Goal: Complete application form: Complete application form

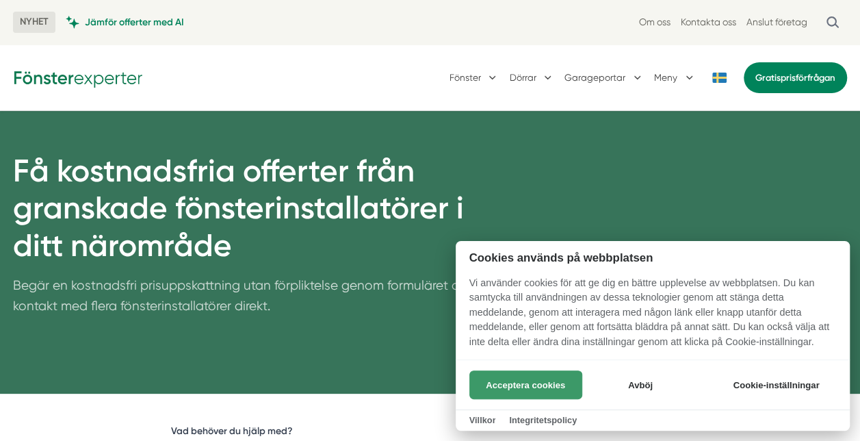
click at [525, 376] on button "Acceptera cookies" at bounding box center [525, 384] width 113 height 29
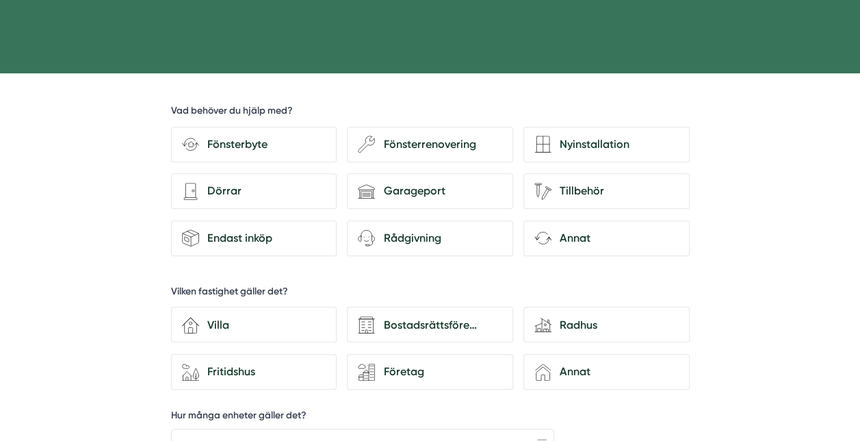
scroll to position [328, 0]
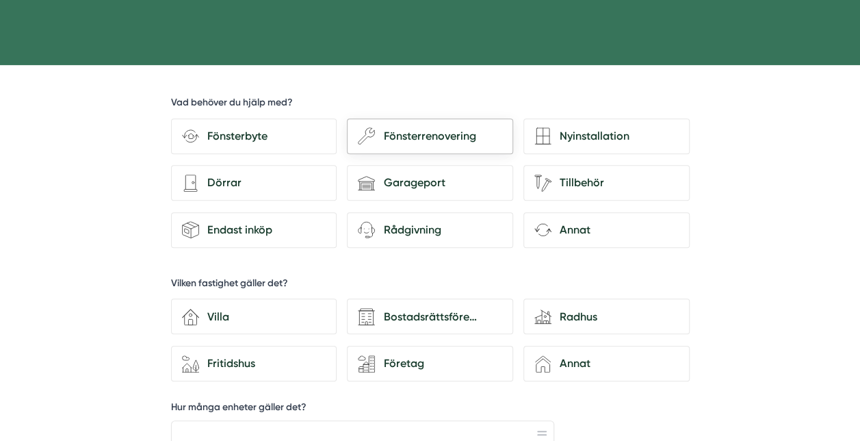
click at [421, 135] on div "Fönsterrenovering" at bounding box center [438, 136] width 127 height 18
click at [0, 0] on input "wench Fönsterrenovering" at bounding box center [0, 0] width 0 height 0
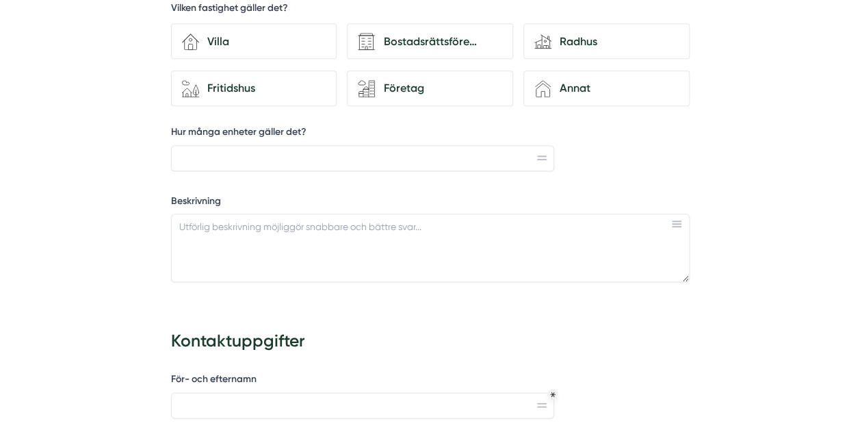
scroll to position [609, 0]
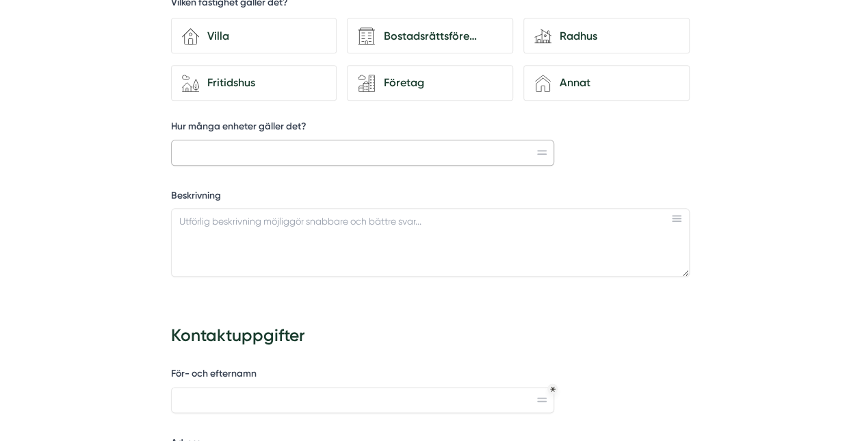
click at [200, 148] on input "Hur många enheter gäller det?" at bounding box center [363, 153] width 384 height 26
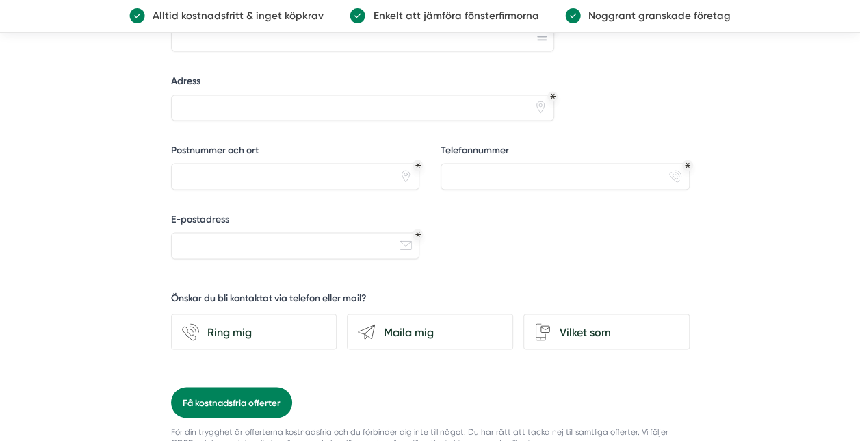
scroll to position [1061, 0]
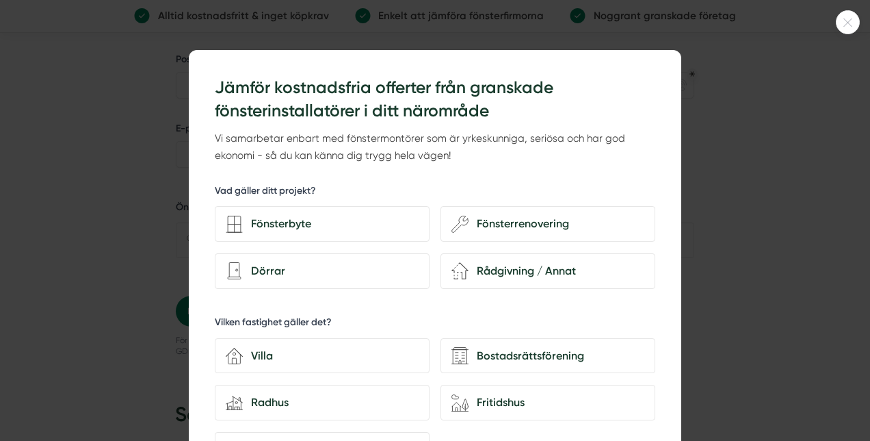
drag, startPoint x: 863, startPoint y: 127, endPoint x: 865, endPoint y: 120, distance: 7.8
click at [859, 120] on html "NYHET Jämför offerter med AI Om oss Kontakta oss Anslut företag [GEOGRAPHIC_DAT…" at bounding box center [435, 170] width 870 height 2463
type input "4"
click at [847, 21] on icon at bounding box center [848, 22] width 8 height 8
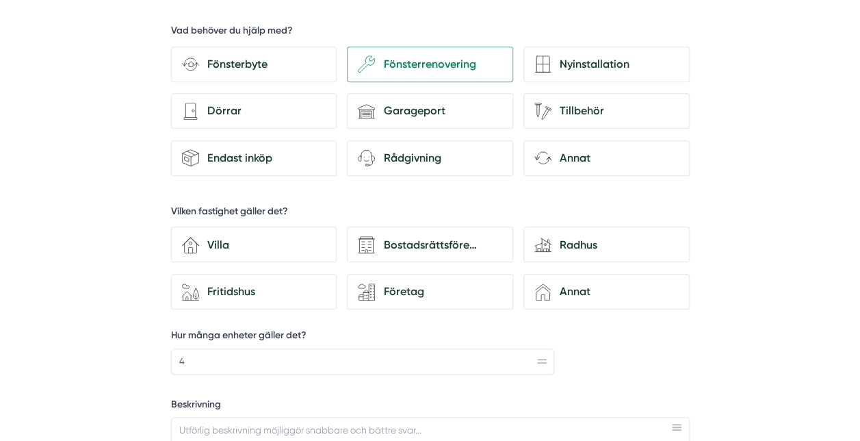
scroll to position [397, 0]
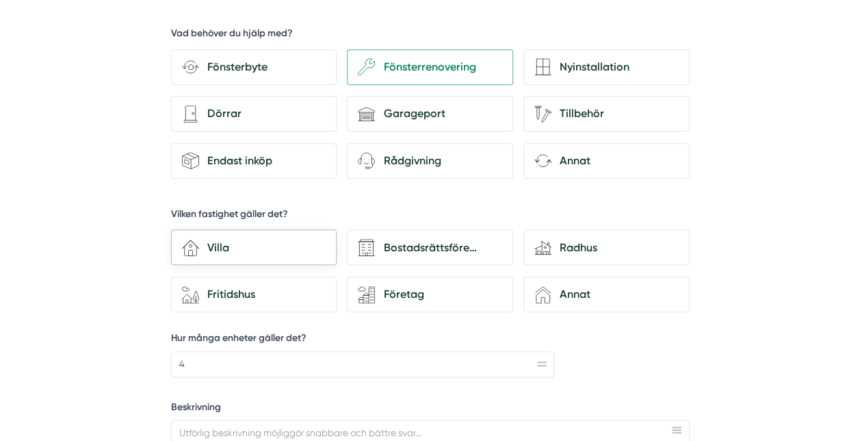
click at [213, 243] on div "Villa" at bounding box center [262, 248] width 127 height 18
click at [0, 0] on input "house-3 Villa" at bounding box center [0, 0] width 0 height 0
click at [223, 293] on div "Fritidshus" at bounding box center [262, 294] width 127 height 18
click at [0, 0] on input "house-nature Fritidshus" at bounding box center [0, 0] width 0 height 0
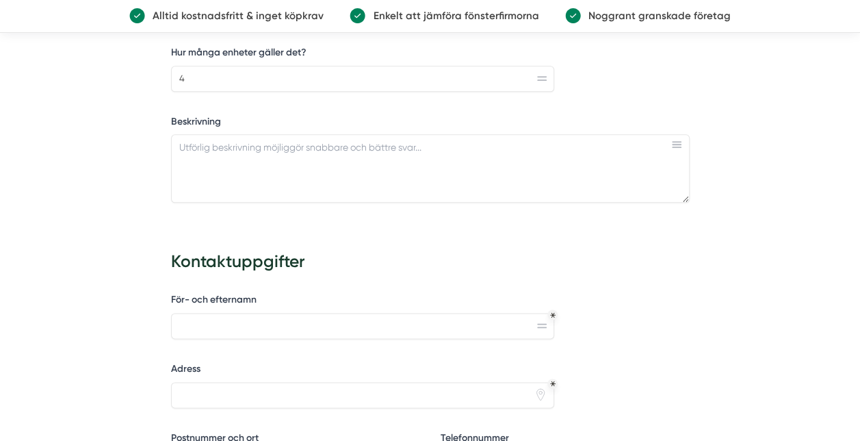
scroll to position [685, 0]
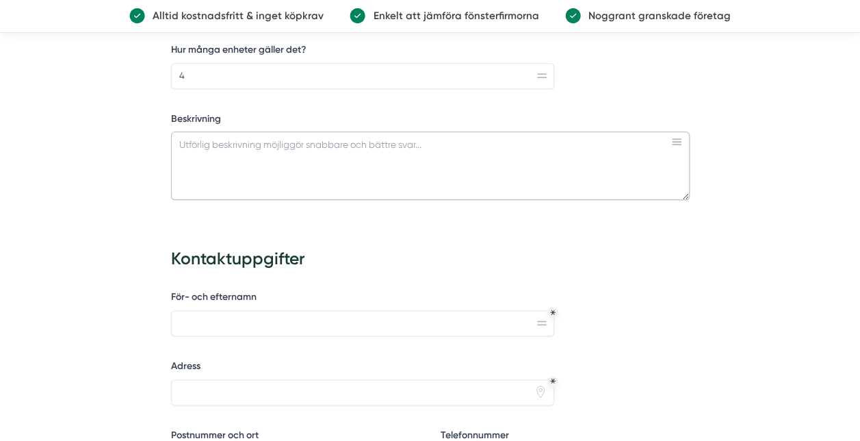
click at [202, 143] on textarea "Beskrivning" at bounding box center [430, 165] width 519 height 68
click at [247, 140] on textarea "Omkittning och målning av ramar" at bounding box center [430, 165] width 519 height 68
click at [426, 140] on textarea "Omkittning och invändig och utvändig målning av ramar" at bounding box center [430, 165] width 519 height 68
click at [246, 139] on textarea "Omkittning och invändig och utvändig målning av ramar. Det är" at bounding box center [430, 165] width 519 height 68
click at [458, 139] on textarea "Omkittning och invändig och utvändig målning av ramar. Det är" at bounding box center [430, 165] width 519 height 68
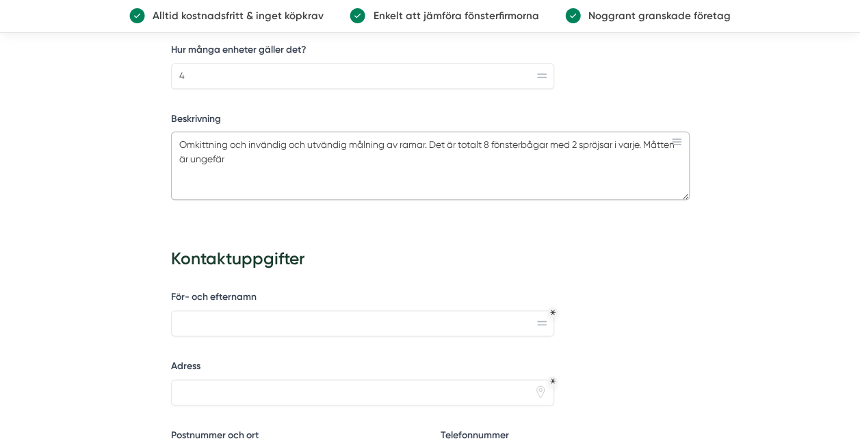
click at [681, 141] on textarea "Omkittning och invändig och utvändig målning av ramar. Det är totalt 8 fönsterb…" at bounding box center [430, 165] width 519 height 68
click at [176, 153] on textarea "Omkittning och invändig och utvändig målning av ramar. Det är totalt 8 fönsterb…" at bounding box center [430, 165] width 519 height 68
click at [272, 154] on textarea "Omkittning och invändig och utvändig målning av ramar. Det är totalt 8 fönsterb…" at bounding box center [430, 165] width 519 height 68
click at [279, 154] on textarea "Omkittning och invändig och utvändig målning av ramar. Det är totalt 8 fönsterb…" at bounding box center [430, 165] width 519 height 68
click at [297, 151] on textarea "Omkittning och invändig och utvändig målning av ramar. Det är totalt 8 fönsterb…" at bounding box center [430, 165] width 519 height 68
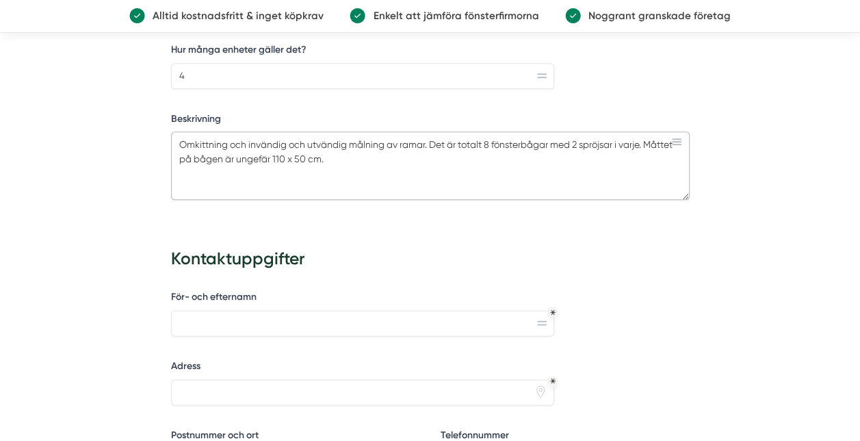
type textarea "Omkittning och invändig och utvändig målning av ramar. Det är totalt 8 fönsterb…"
click at [176, 318] on input "För- och efternamn" at bounding box center [363, 323] width 384 height 26
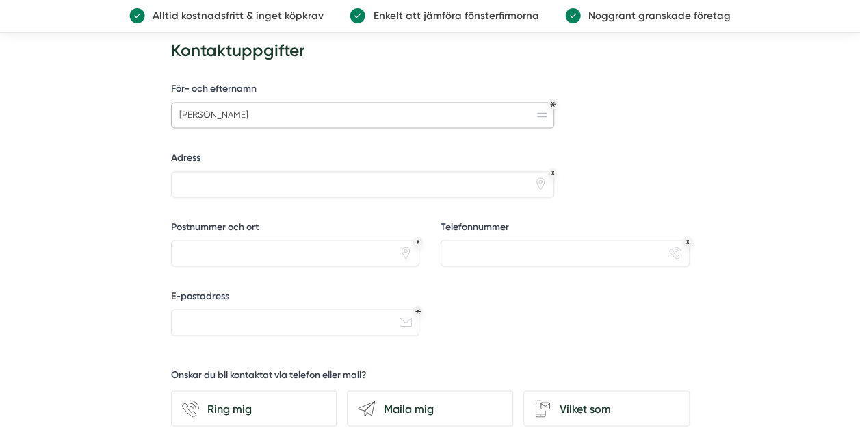
scroll to position [882, 0]
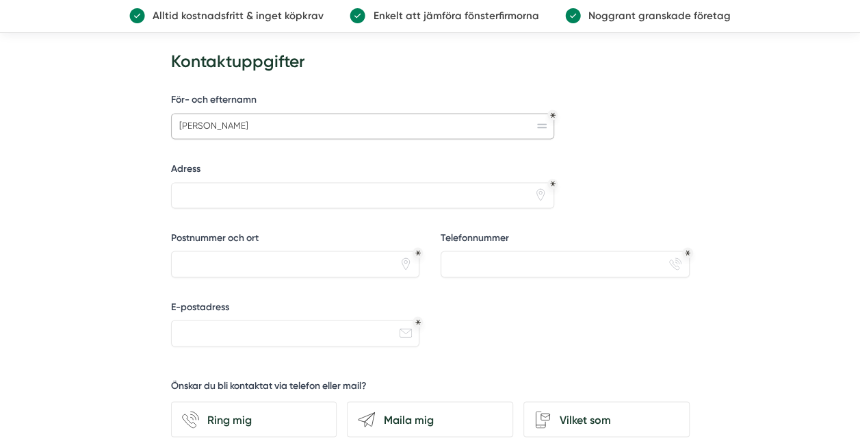
type input "[PERSON_NAME]"
click at [176, 189] on input "Adress" at bounding box center [363, 195] width 384 height 26
click at [212, 250] on input "Postnummer och ort" at bounding box center [295, 263] width 249 height 26
type input "Västanvik Skolgattu 3"
click at [494, 259] on input "Telefonnummer" at bounding box center [565, 263] width 249 height 26
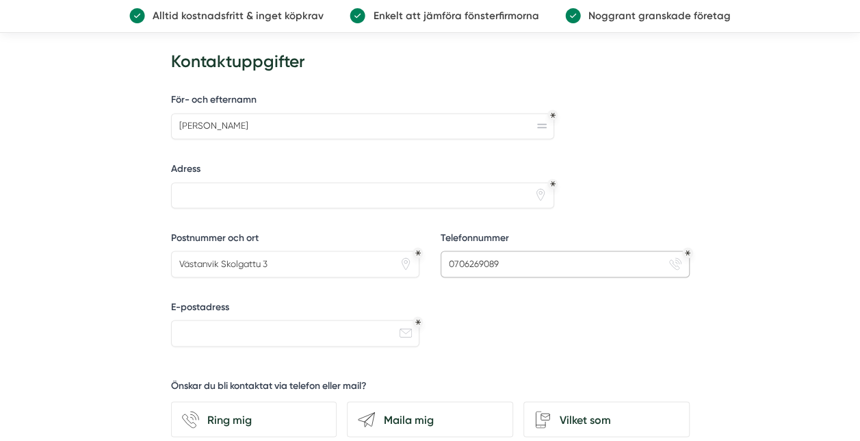
type input "0706269089"
click at [176, 327] on input "E-postadress" at bounding box center [295, 332] width 249 height 26
click at [176, 256] on input "Västanvik Skolgattu 3" at bounding box center [295, 263] width 249 height 26
type input "793 92 Västanvik Skolgattu 3"
click at [181, 322] on input "E-postadress" at bounding box center [295, 332] width 249 height 26
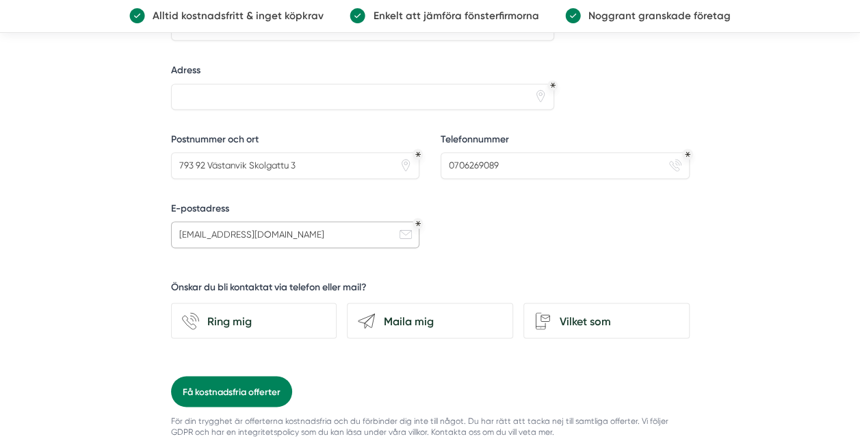
scroll to position [992, 0]
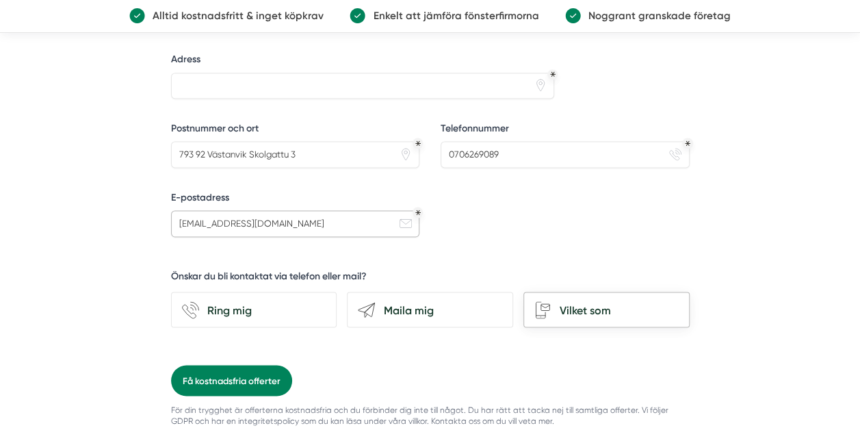
type input "[EMAIL_ADDRESS][DOMAIN_NAME]"
click at [580, 302] on div "Vilket som" at bounding box center [614, 310] width 127 height 18
click at [0, 0] on input "Vilket som" at bounding box center [0, 0] width 0 height 0
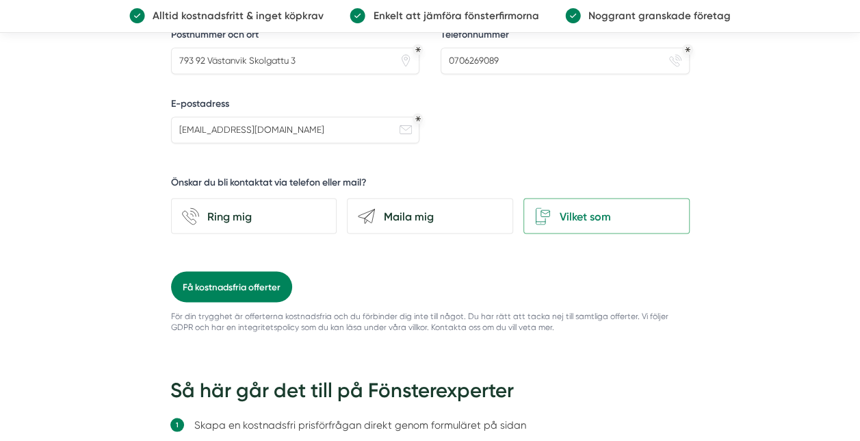
scroll to position [1077, 0]
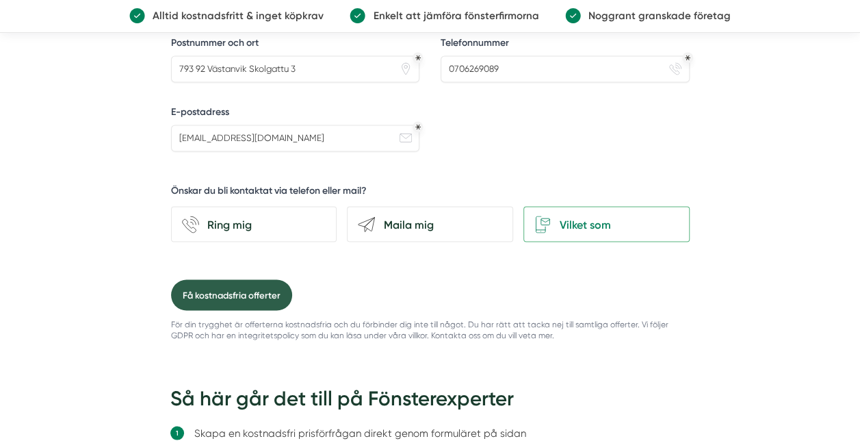
click at [218, 286] on button "Få kostnadsfria offerter" at bounding box center [231, 294] width 121 height 31
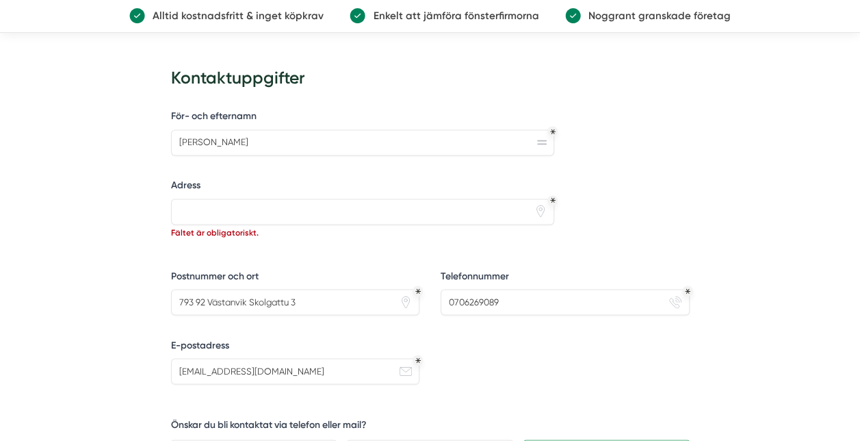
scroll to position [863, 0]
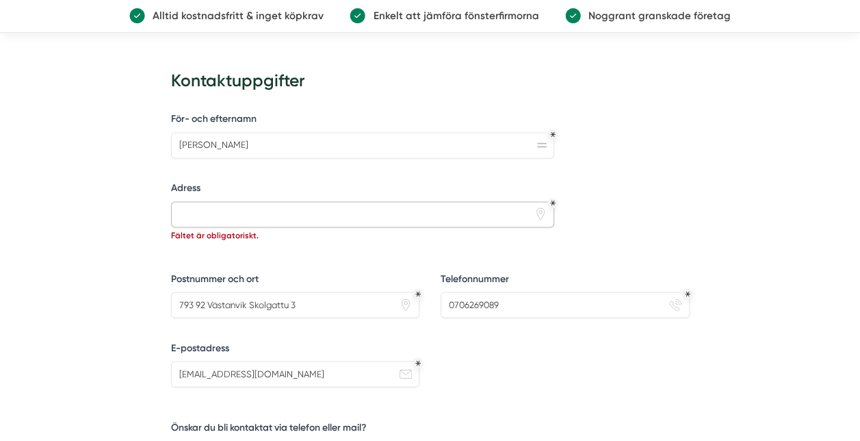
click at [187, 206] on input "Adress" at bounding box center [363, 214] width 384 height 26
click at [186, 207] on input "Adress" at bounding box center [363, 214] width 384 height 26
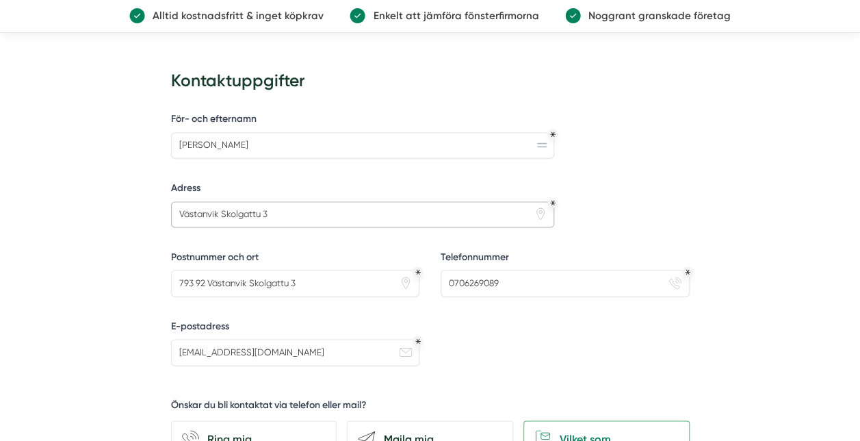
type input "Västanvik Skolgattu 3"
click at [296, 276] on input "793 92 Västanvik Skolgattu 3" at bounding box center [295, 283] width 249 height 26
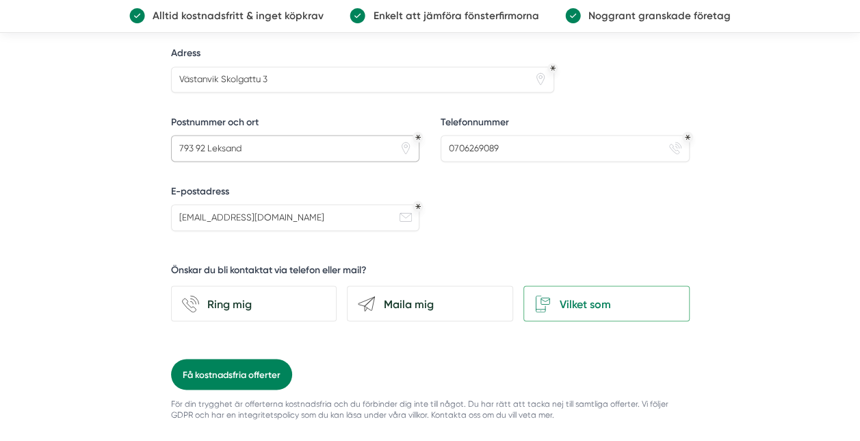
scroll to position [990, 0]
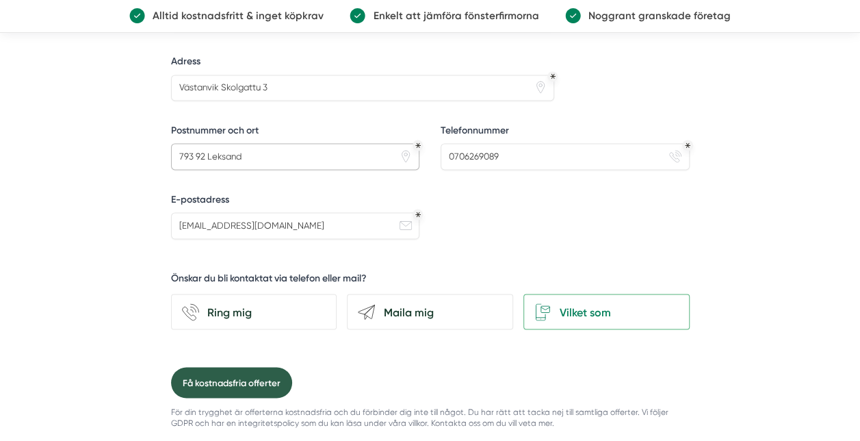
type input "793 92 Leksand"
click at [221, 372] on button "Få kostnadsfria offerter" at bounding box center [231, 382] width 121 height 31
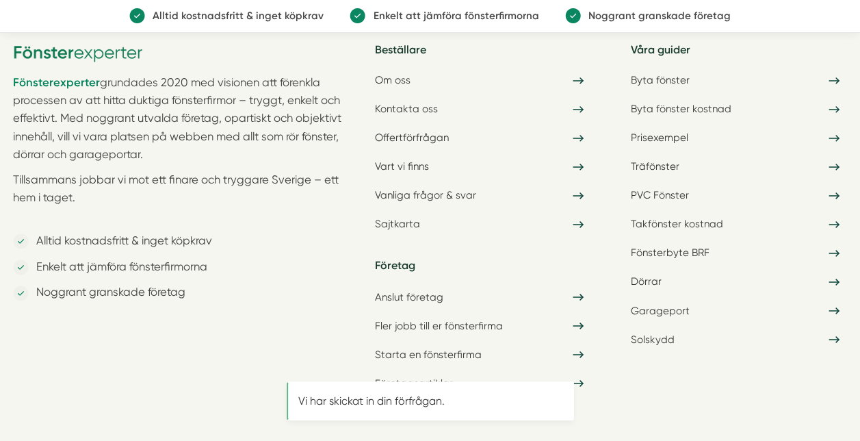
scroll to position [0, 0]
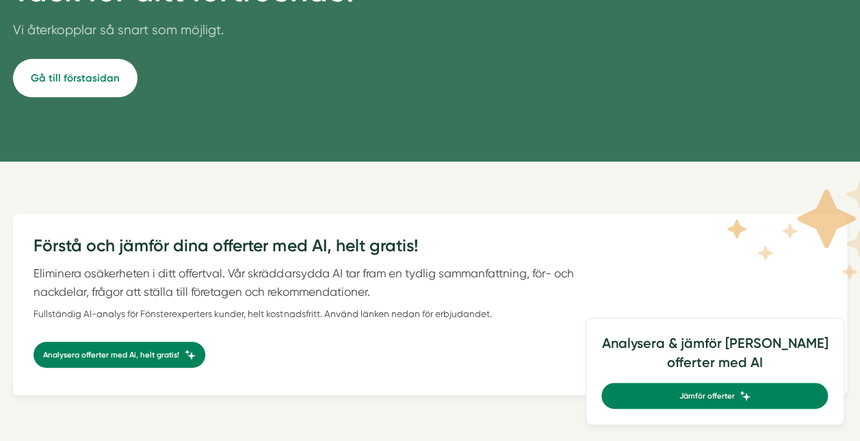
scroll to position [183, 0]
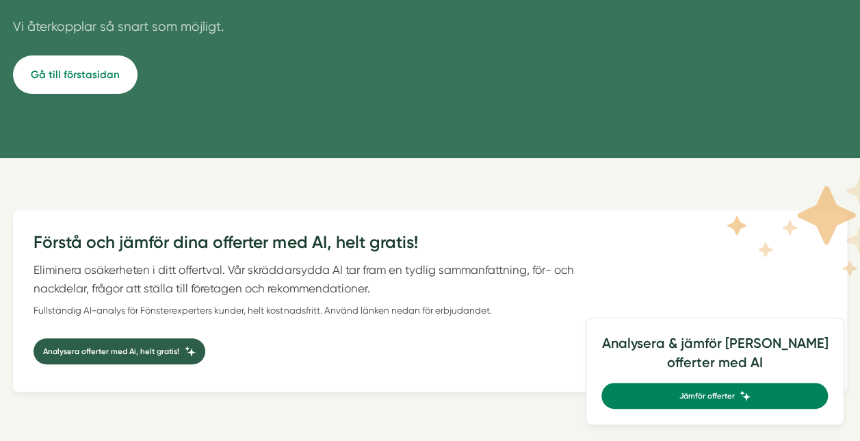
click at [103, 349] on span "Analysera offerter med Ai, helt gratis!" at bounding box center [111, 351] width 136 height 12
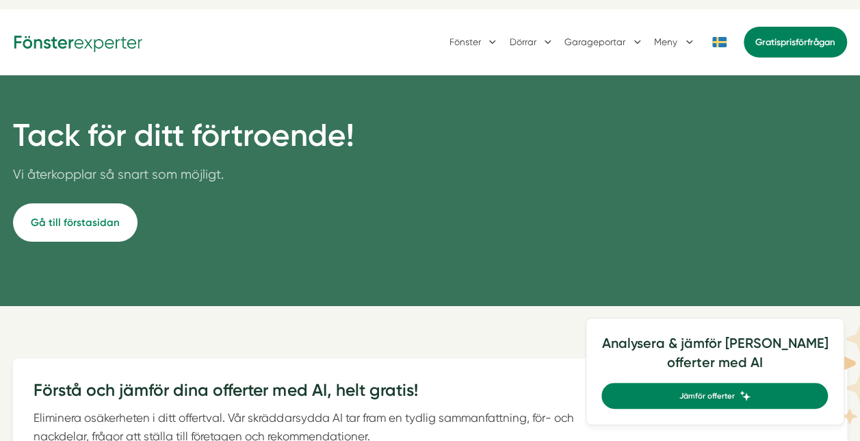
scroll to position [0, 0]
